Goal: Navigation & Orientation: Understand site structure

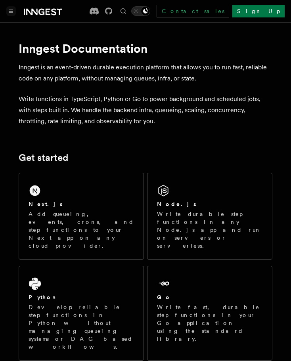
click at [12, 11] on icon "Toggle navigation" at bounding box center [11, 12] width 4 height 4
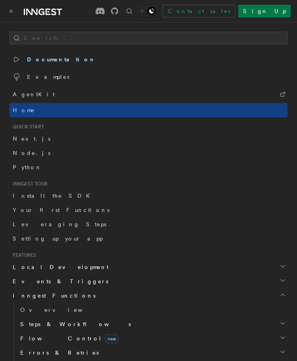
click at [12, 11] on icon "Toggle navigation" at bounding box center [11, 11] width 3 height 3
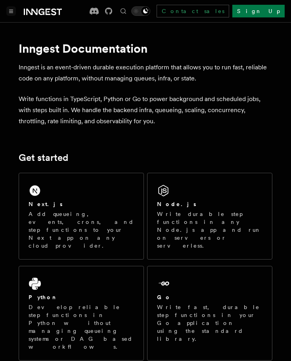
click at [12, 11] on icon "Toggle navigation" at bounding box center [11, 12] width 4 height 4
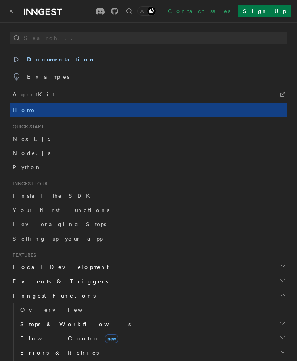
click at [12, 11] on icon "Toggle navigation" at bounding box center [11, 11] width 3 height 3
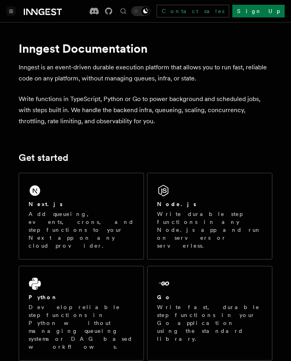
click at [12, 11] on icon "Toggle navigation" at bounding box center [11, 12] width 4 height 4
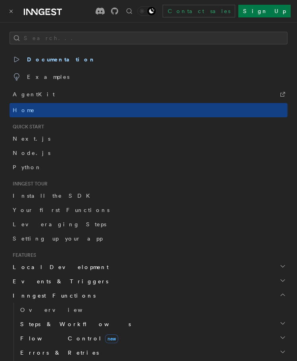
click at [12, 11] on icon "Toggle navigation" at bounding box center [11, 11] width 3 height 3
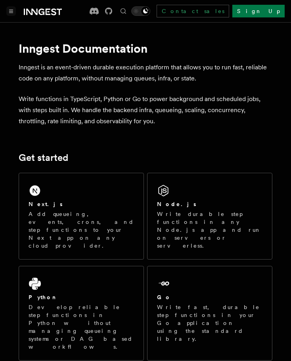
click at [12, 11] on icon "Toggle navigation" at bounding box center [11, 12] width 4 height 4
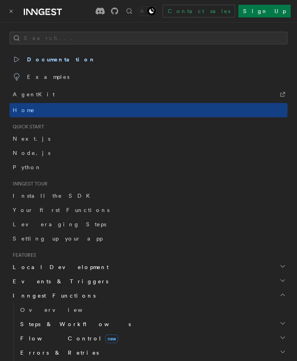
click at [12, 11] on icon "Toggle navigation" at bounding box center [11, 11] width 3 height 3
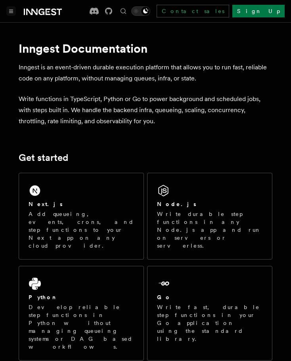
click at [12, 11] on icon "Toggle navigation" at bounding box center [11, 12] width 4 height 4
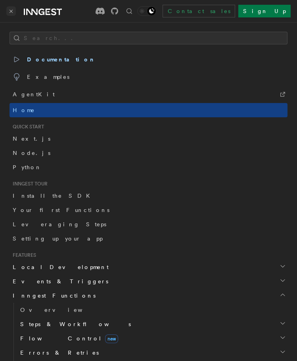
click at [9, 15] on button "Toggle navigation" at bounding box center [11, 11] width 10 height 10
